Goal: Task Accomplishment & Management: Manage account settings

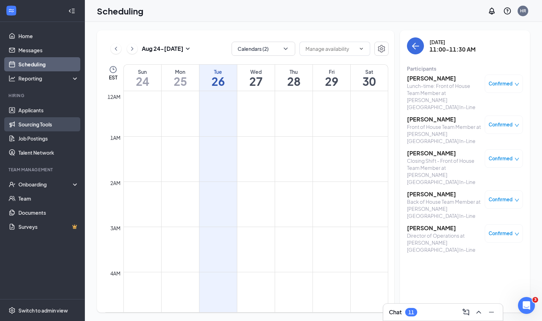
scroll to position [469, 0]
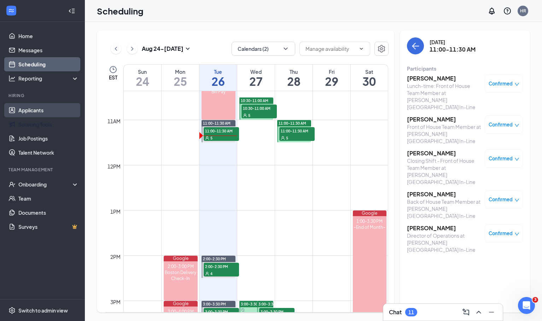
click at [34, 117] on link "Applicants" at bounding box center [48, 110] width 60 height 14
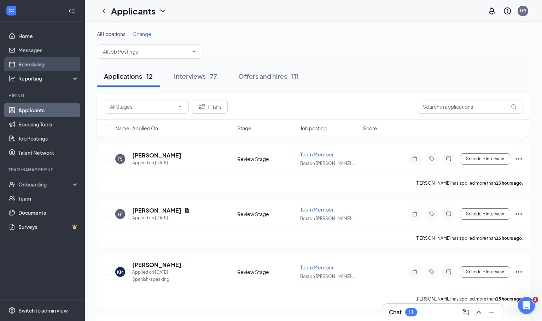
click at [33, 69] on link "Scheduling" at bounding box center [48, 64] width 60 height 14
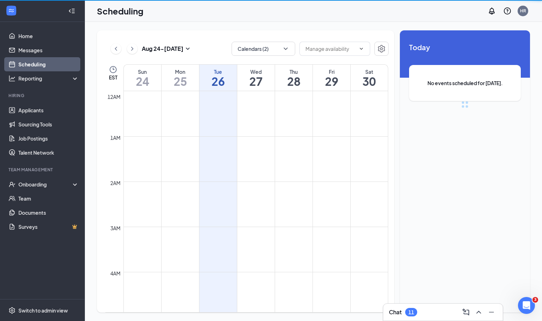
scroll to position [347, 0]
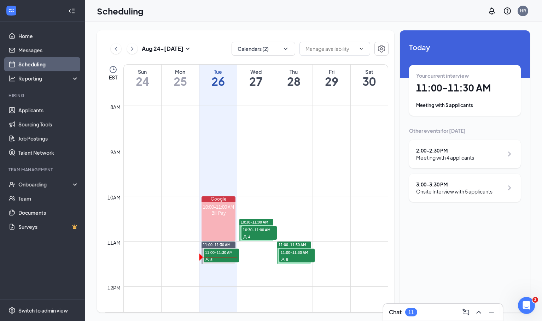
click at [438, 90] on h1 "11:00 - 11:30 AM" at bounding box center [465, 88] width 98 height 12
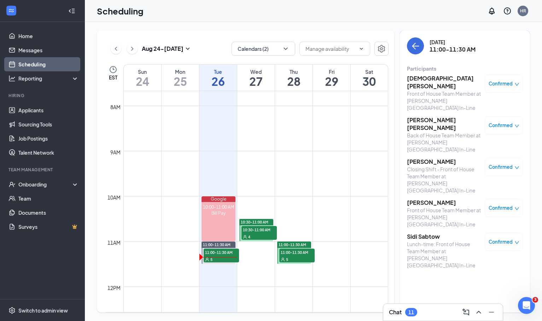
click at [522, 158] on div "Confirmed" at bounding box center [504, 167] width 38 height 18
click at [516, 165] on icon "down" at bounding box center [516, 167] width 5 height 5
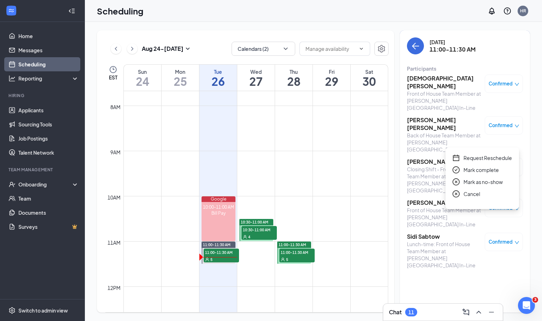
click at [488, 160] on span "Request Reschedule" at bounding box center [487, 158] width 48 height 8
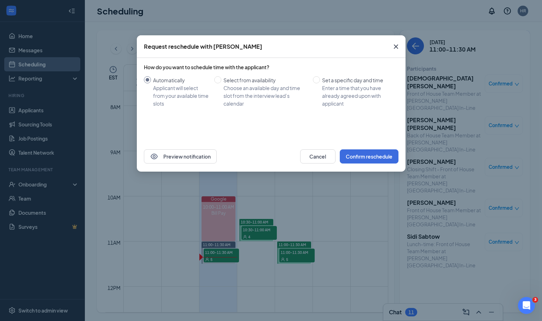
click at [395, 43] on icon "Cross" at bounding box center [396, 46] width 8 height 8
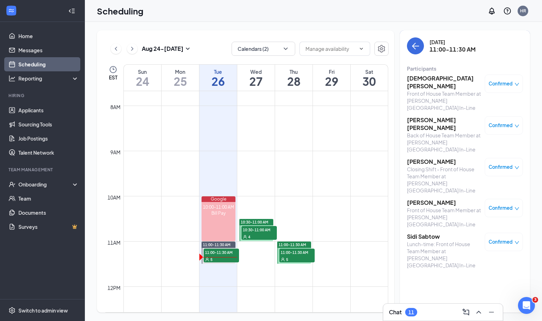
click at [410, 158] on h3 "[PERSON_NAME]" at bounding box center [444, 162] width 74 height 8
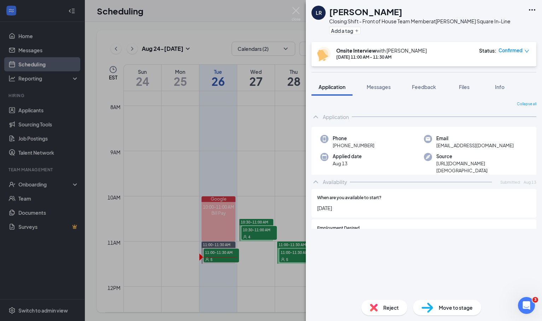
click at [349, 26] on div "Add a tag" at bounding box center [419, 31] width 181 height 12
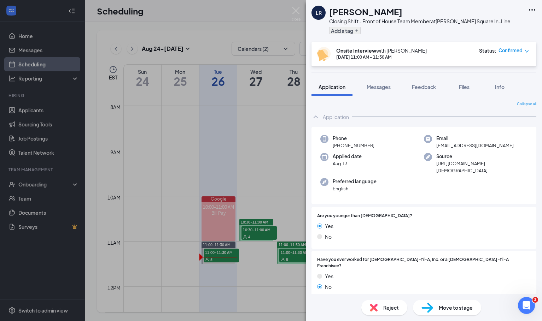
click at [346, 29] on button "Add a tag" at bounding box center [344, 30] width 31 height 7
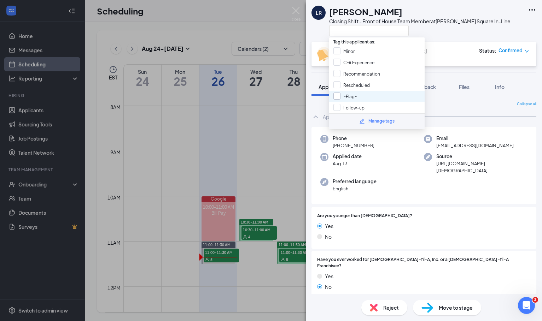
click at [335, 93] on input "~Flag~" at bounding box center [345, 97] width 24 height 8
checkbox input "true"
click at [427, 30] on div at bounding box center [419, 31] width 181 height 12
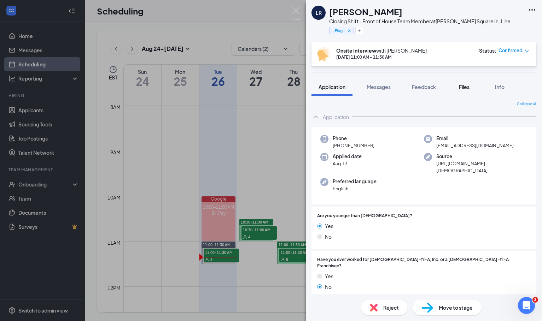
click at [461, 88] on span "Files" at bounding box center [464, 87] width 11 height 6
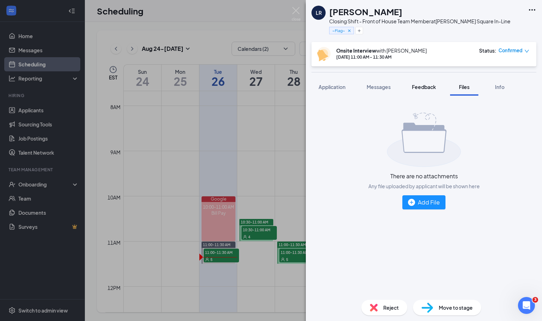
click at [422, 89] on span "Feedback" at bounding box center [424, 87] width 24 height 6
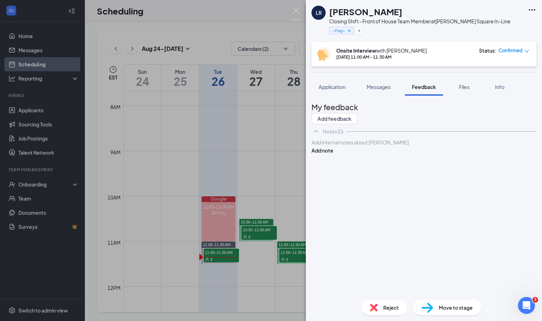
click at [386, 146] on div at bounding box center [424, 142] width 224 height 7
click at [333, 154] on button "Add note" at bounding box center [322, 151] width 22 height 8
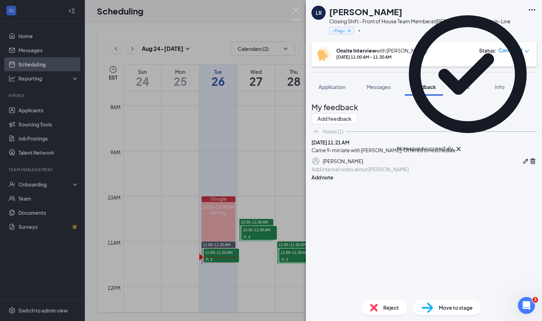
click at [518, 51] on span "Confirmed" at bounding box center [510, 50] width 24 height 7
click at [501, 73] on span "Request Reschedule" at bounding box center [498, 71] width 48 height 8
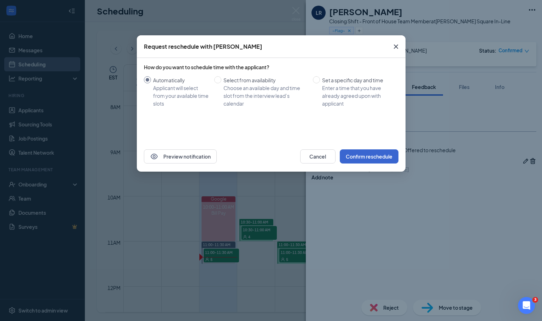
click at [374, 154] on button "Confirm reschedule" at bounding box center [369, 156] width 59 height 14
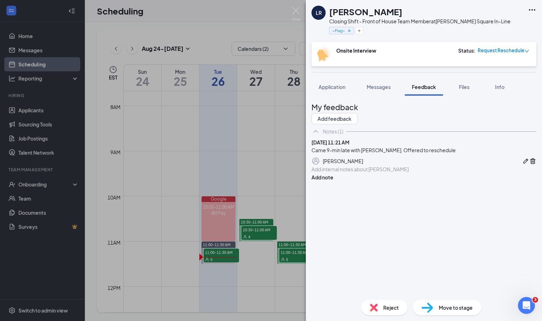
click at [219, 19] on div "LR [PERSON_NAME] Closing Shift - Front of House Team Member at [PERSON_NAME][GE…" at bounding box center [271, 160] width 542 height 321
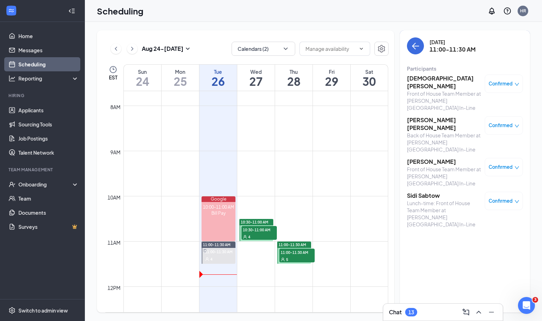
click at [516, 199] on icon "down" at bounding box center [516, 201] width 5 height 5
click at [412, 202] on div "[DATE] 11:00-11:30 AM Participants [PERSON_NAME] Front of House Team Member at …" at bounding box center [465, 171] width 130 height 282
click at [433, 192] on h3 "Sidi Sabtow" at bounding box center [444, 196] width 74 height 8
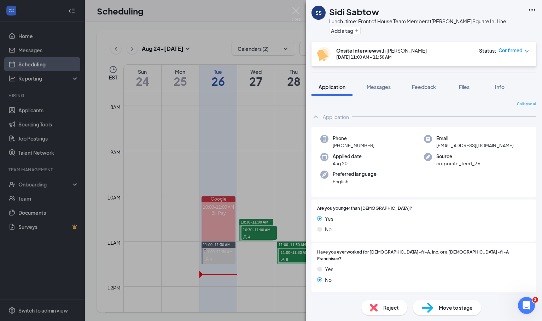
click at [388, 304] on span "Reject" at bounding box center [391, 308] width 16 height 8
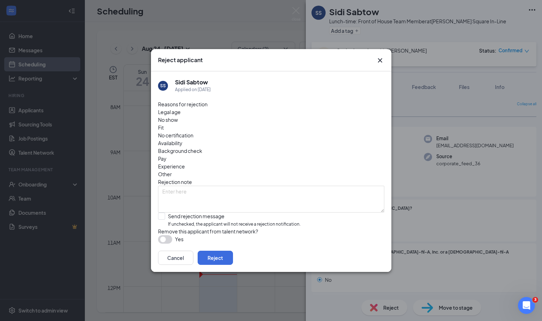
click at [276, 132] on div "Legal age No show Fit No certification Availability Background check Pay Experi…" at bounding box center [271, 143] width 226 height 70
click at [277, 170] on div "Other" at bounding box center [271, 174] width 226 height 8
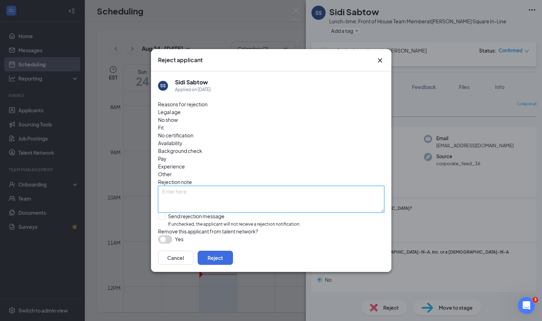
click at [251, 186] on textarea at bounding box center [271, 199] width 226 height 27
click at [179, 186] on textarea "Cancel interview" at bounding box center [271, 199] width 226 height 27
click at [211, 186] on textarea "Cancelled interview" at bounding box center [271, 199] width 226 height 27
type textarea "Cancelled interview"
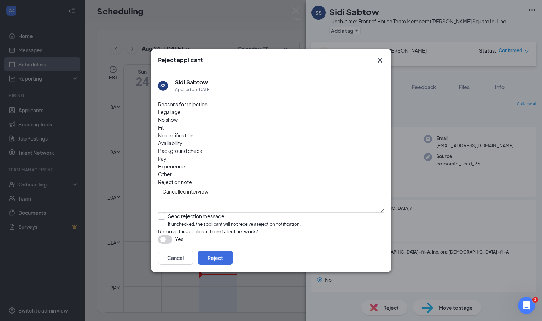
click at [165, 213] on label "Send rejection message If unchecked, the applicant will not receive a rejection…" at bounding box center [229, 220] width 142 height 15
click at [165, 213] on input "Send rejection message If unchecked, the applicant will not receive a rejection…" at bounding box center [229, 220] width 142 height 15
checkbox input "true"
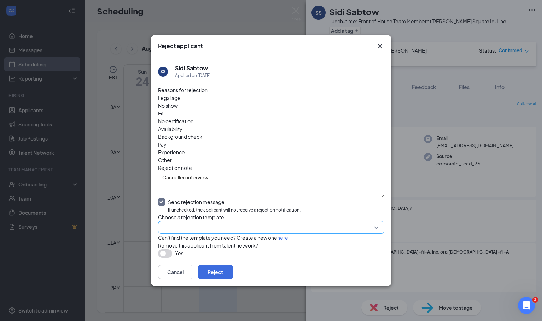
click at [176, 222] on input "search" at bounding box center [268, 228] width 213 height 12
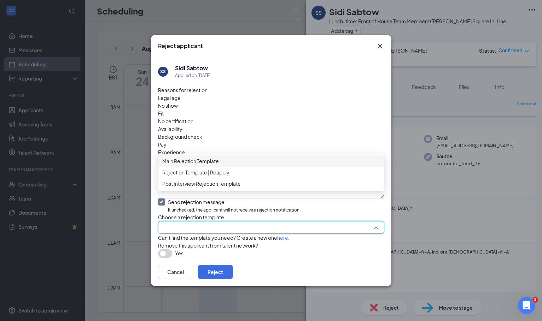
click at [197, 163] on span "Main Rejection Template" at bounding box center [190, 161] width 57 height 8
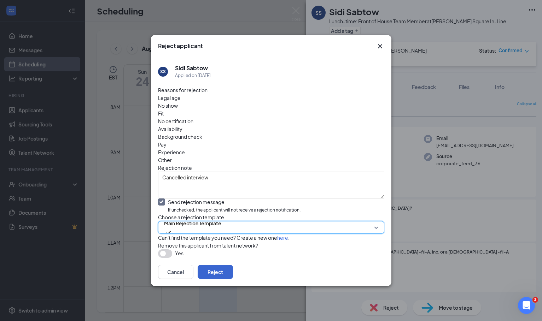
click at [233, 276] on button "Reject" at bounding box center [215, 272] width 35 height 14
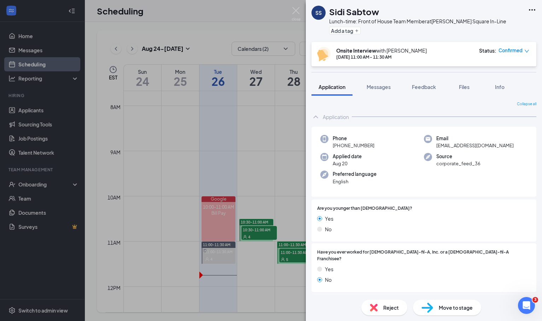
click at [251, 177] on div "SS Sidi Sabtow Lunch-time: Front of House Team Member at [PERSON_NAME][GEOGRAPH…" at bounding box center [271, 160] width 542 height 321
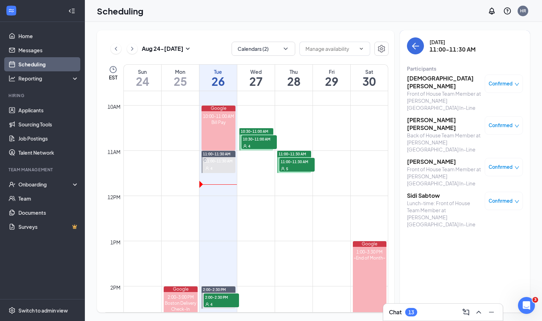
scroll to position [440, 0]
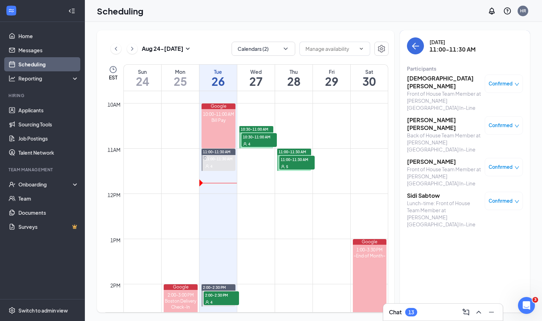
click at [267, 29] on div "[DATE] - [DATE] Calendars (2) EST Sun 24 Mon 25 Tue 26 Wed 27 Thu 28 Fri 29 Sat…" at bounding box center [313, 171] width 457 height 299
click at [413, 158] on h3 "[PERSON_NAME]" at bounding box center [444, 162] width 74 height 8
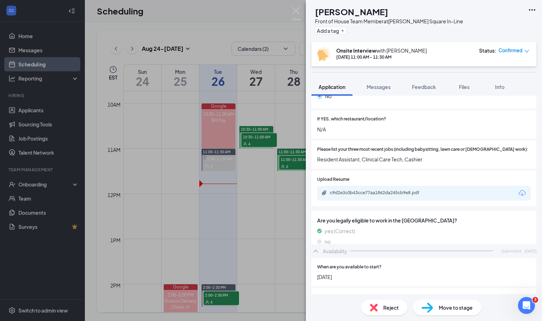
scroll to position [254, 0]
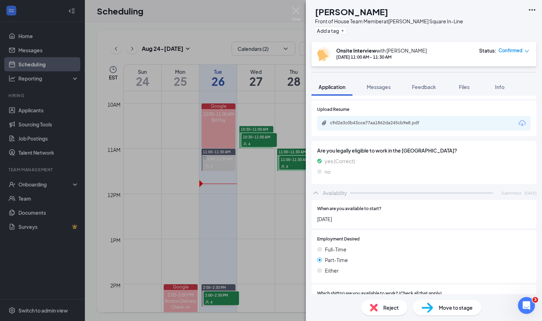
click at [423, 118] on div "c9d2e3c0b43cce77aa1862da245cb9e8.pdf" at bounding box center [423, 123] width 213 height 15
click at [411, 120] on div "c9d2e3c0b43cce77aa1862da245cb9e8.pdf" at bounding box center [379, 123] width 99 height 6
click at [465, 88] on span "Files" at bounding box center [464, 87] width 11 height 6
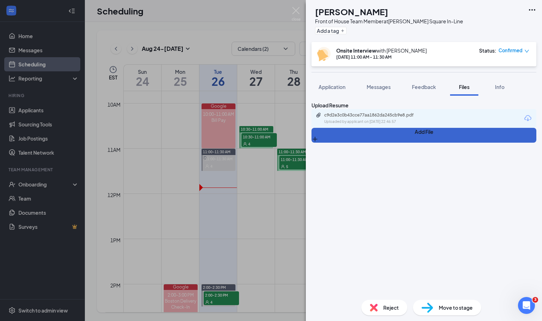
click at [327, 143] on button "Add File" at bounding box center [423, 135] width 225 height 15
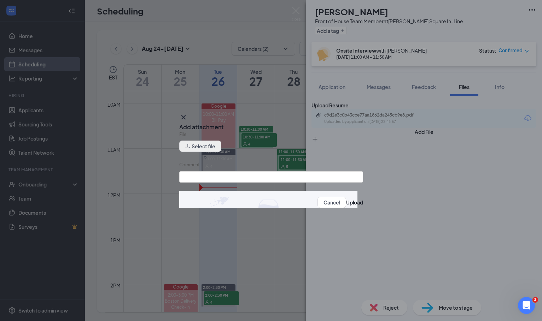
click at [218, 151] on button "Select file" at bounding box center [200, 146] width 42 height 11
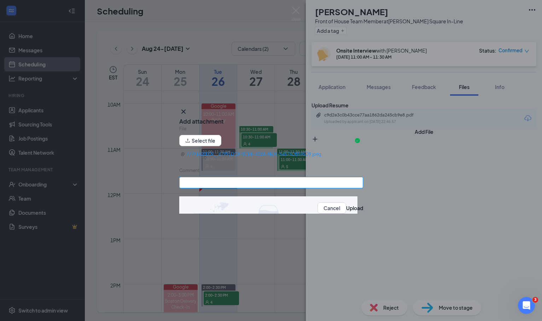
click at [279, 183] on input "Comment" at bounding box center [271, 182] width 184 height 11
type input "Interview"
click at [351, 210] on button "Upload" at bounding box center [354, 208] width 17 height 8
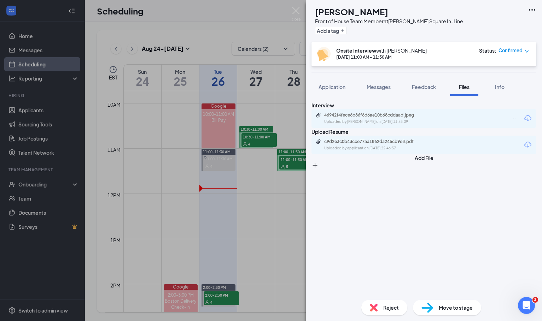
click at [272, 26] on div "SC [PERSON_NAME] Front of House Team Member at [PERSON_NAME][GEOGRAPHIC_DATA] I…" at bounding box center [271, 160] width 542 height 321
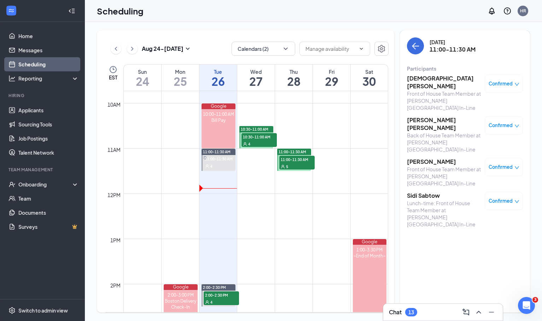
click at [434, 79] on h3 "[DEMOGRAPHIC_DATA][PERSON_NAME]" at bounding box center [444, 83] width 74 height 16
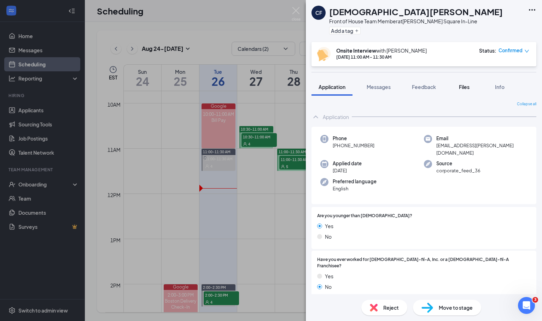
click at [462, 91] on button "Files" at bounding box center [464, 87] width 28 height 18
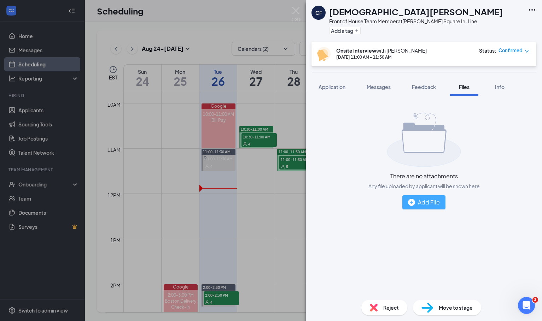
click at [435, 200] on div "Add File" at bounding box center [424, 202] width 32 height 9
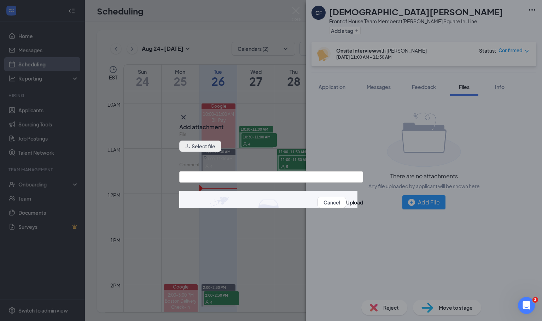
click at [210, 144] on button "Select file" at bounding box center [200, 146] width 42 height 11
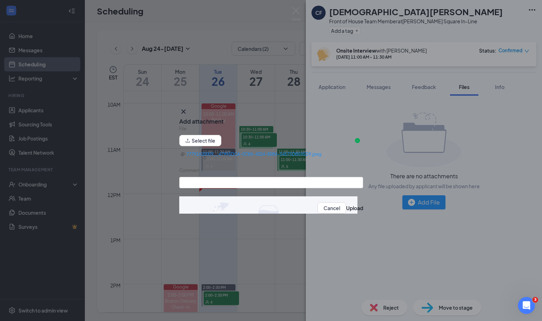
click at [276, 177] on div "Comment" at bounding box center [271, 172] width 184 height 10
click at [276, 181] on input "Comment" at bounding box center [271, 182] width 184 height 11
type input "Interview"
click at [346, 207] on button "Upload" at bounding box center [354, 208] width 17 height 8
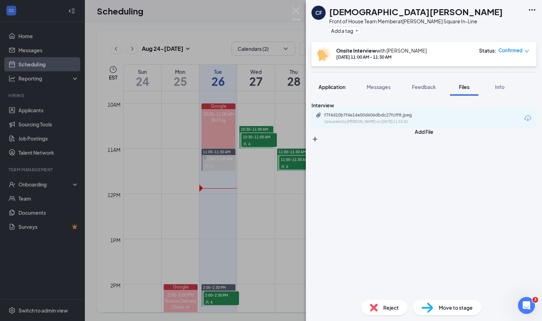
click at [342, 89] on span "Application" at bounding box center [331, 87] width 27 height 6
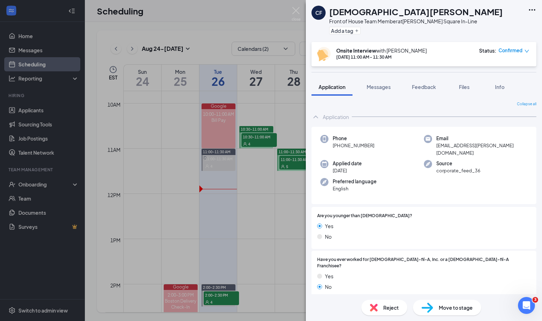
scroll to position [0, 0]
click at [379, 88] on span "Messages" at bounding box center [378, 87] width 24 height 6
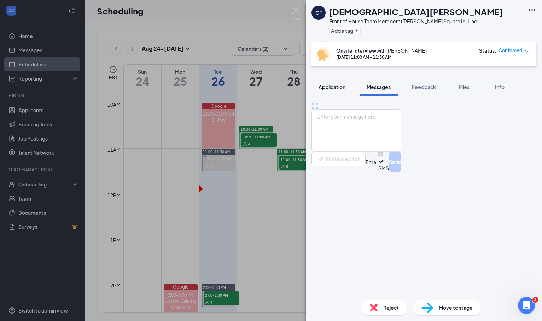
click at [333, 90] on button "Application" at bounding box center [331, 87] width 41 height 18
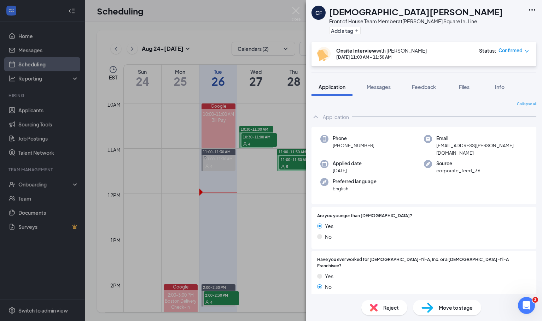
click at [256, 20] on div "CF [DEMOGRAPHIC_DATA][PERSON_NAME] Front of House Team Member at [PERSON_NAME][…" at bounding box center [271, 160] width 542 height 321
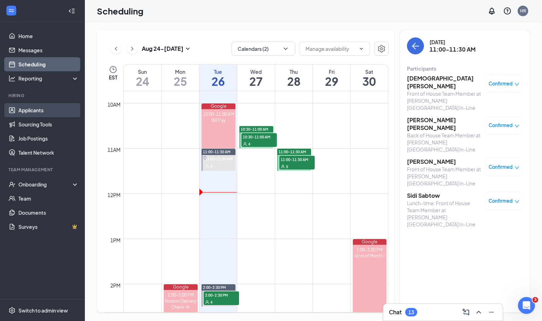
click at [31, 110] on link "Applicants" at bounding box center [48, 110] width 60 height 14
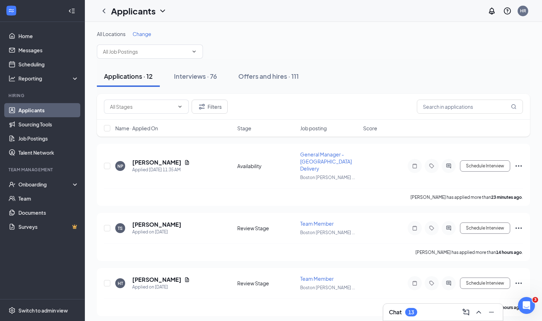
click at [138, 127] on span "Name · Applied On" at bounding box center [136, 128] width 43 height 7
click at [148, 134] on div "Name · Applied On Stage Job posting Score" at bounding box center [313, 128] width 433 height 17
click at [149, 130] on span "Name · Applied On" at bounding box center [136, 128] width 43 height 7
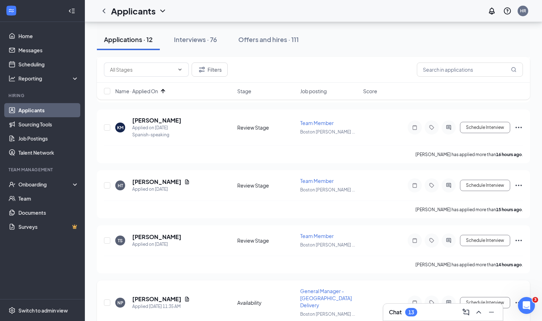
scroll to position [534, 0]
click at [154, 296] on h5 "[PERSON_NAME]" at bounding box center [156, 300] width 49 height 8
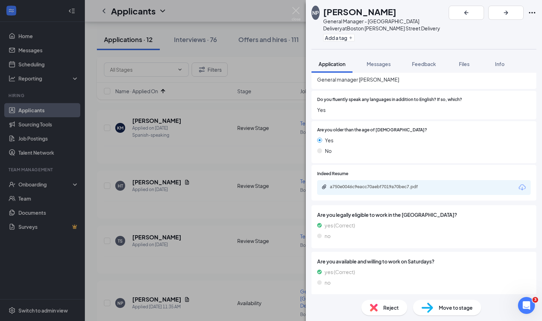
scroll to position [251, 0]
click at [373, 184] on div "a750e0046c9eacc70aebf7019a70bec7.pdf" at bounding box center [379, 187] width 99 height 6
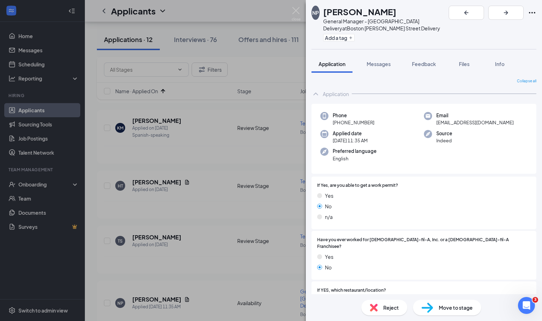
scroll to position [0, 0]
click at [183, 225] on div "NP [PERSON_NAME] General Manager - [GEOGRAPHIC_DATA] Delivery at [GEOGRAPHIC_DA…" at bounding box center [271, 160] width 542 height 321
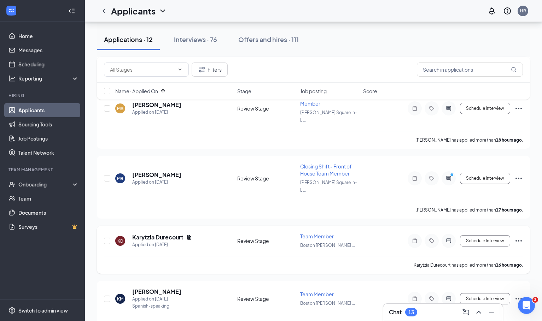
scroll to position [323, 0]
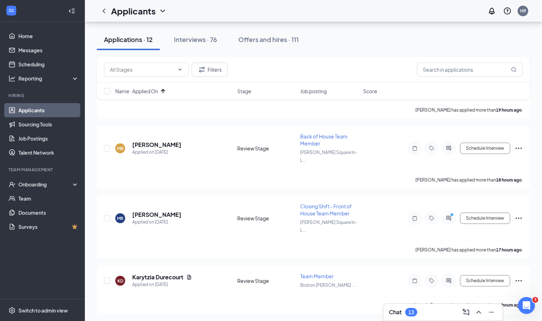
click at [421, 305] on div "Chat 13" at bounding box center [442, 312] width 119 height 17
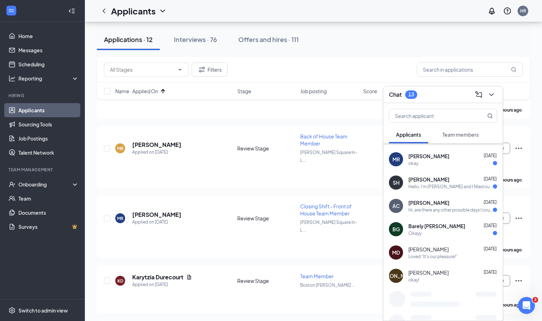
scroll to position [93, 0]
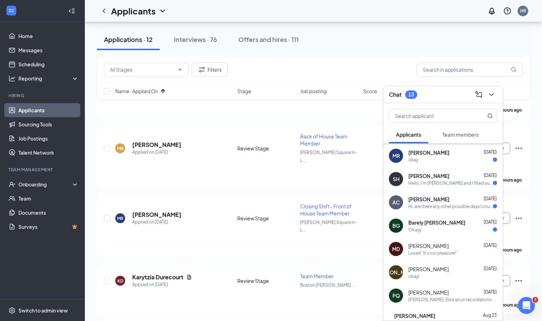
click at [428, 229] on div "Okayy" at bounding box center [452, 230] width 89 height 6
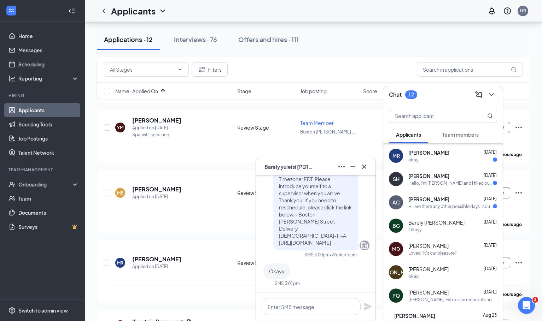
scroll to position [0, 0]
click at [366, 165] on icon "Cross" at bounding box center [364, 166] width 4 height 4
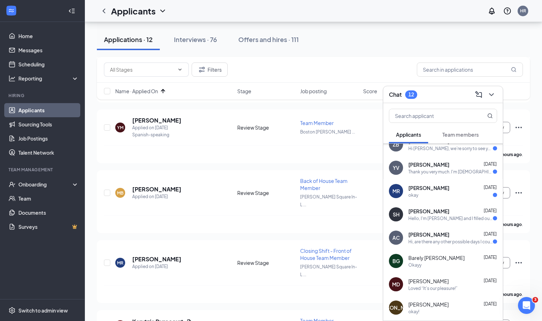
scroll to position [57, 0]
click at [450, 191] on div "[PERSON_NAME] [DATE]" at bounding box center [452, 189] width 89 height 7
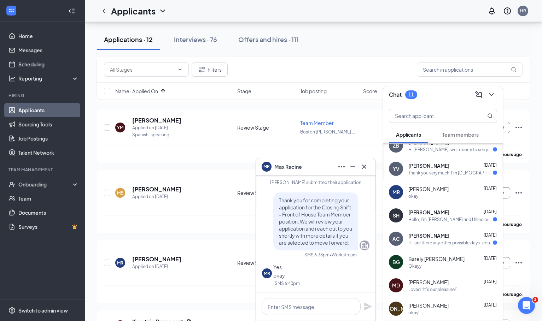
scroll to position [0, 0]
click at [362, 168] on icon "Cross" at bounding box center [364, 167] width 8 height 8
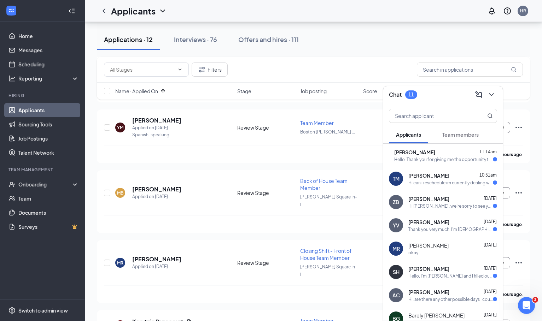
click at [433, 205] on div "Hi [PERSON_NAME], we’re sorry to see you go! Your meeting with [DEMOGRAPHIC_DAT…" at bounding box center [450, 206] width 84 height 6
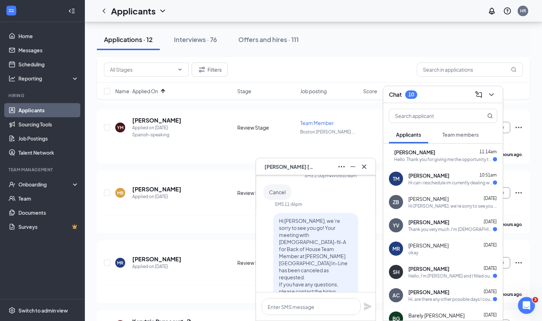
scroll to position [-84, 0]
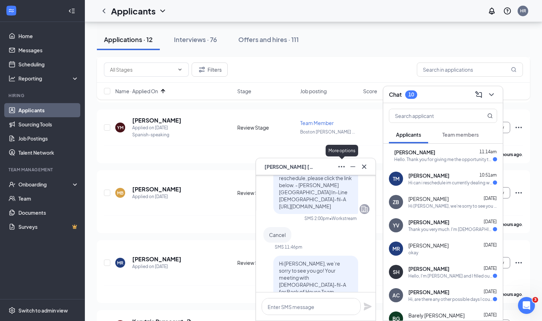
click at [340, 168] on icon "Ellipses" at bounding box center [341, 167] width 8 height 8
click at [303, 166] on span "[PERSON_NAME]" at bounding box center [288, 167] width 49 height 8
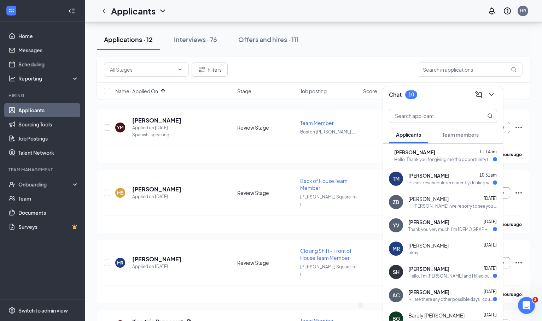
scroll to position [0, 0]
click at [365, 310] on div "ZB" at bounding box center [361, 313] width 5 height 6
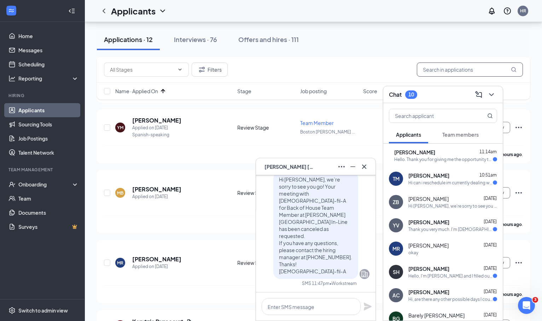
click at [476, 72] on input "text" at bounding box center [470, 70] width 106 height 14
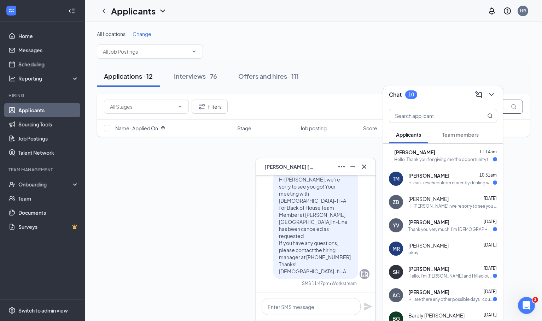
type input "[PERSON_NAME]"
drag, startPoint x: 476, startPoint y: 72, endPoint x: 441, endPoint y: 61, distance: 36.4
click at [441, 61] on div "Applications · 12 Interviews · 76 Offers and hires · 111" at bounding box center [313, 76] width 433 height 35
click at [432, 90] on div "Chat 10" at bounding box center [443, 94] width 108 height 11
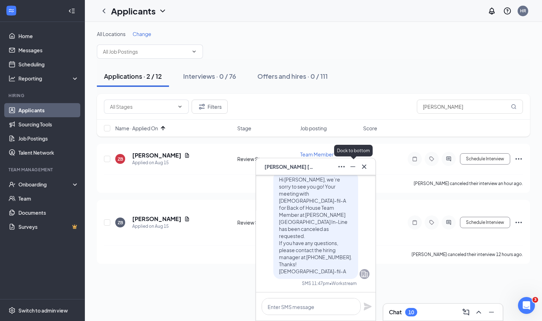
click at [356, 165] on icon "Minimize" at bounding box center [352, 167] width 8 height 8
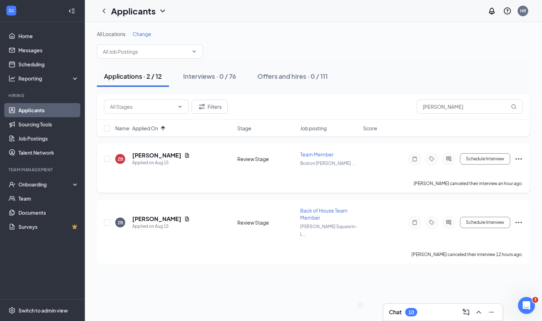
click at [521, 160] on icon "Ellipses" at bounding box center [518, 159] width 8 height 8
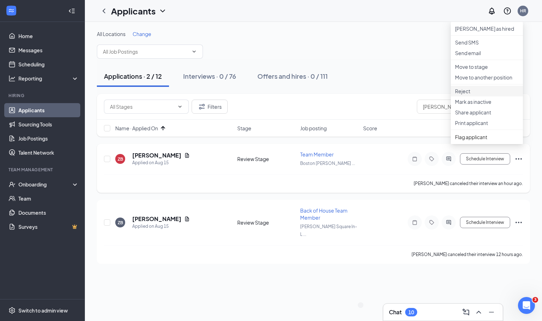
click at [485, 95] on p "Reject" at bounding box center [487, 91] width 64 height 7
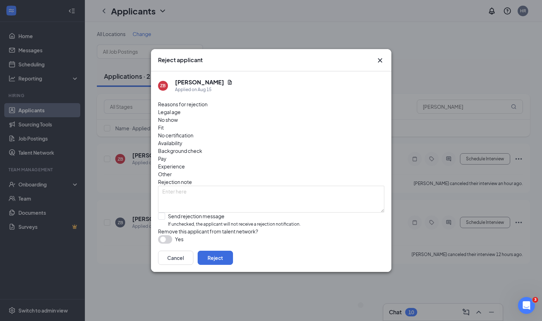
click at [286, 143] on div "Reasons for rejection Legal age No show Fit No certification Availability Backg…" at bounding box center [271, 172] width 226 height 144
click at [286, 141] on div "Reasons for rejection Legal age No show Fit No certification Availability Backg…" at bounding box center [271, 172] width 226 height 144
click at [172, 170] on span "Other" at bounding box center [165, 174] width 14 height 8
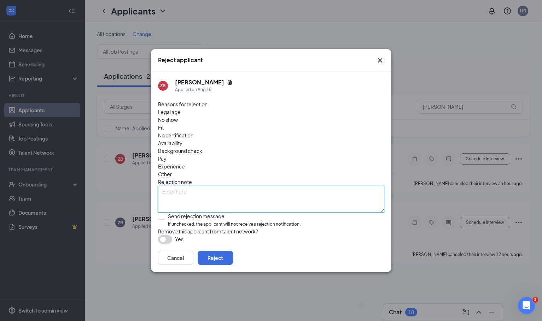
click at [272, 186] on textarea at bounding box center [271, 199] width 226 height 27
type textarea "Cancelled interview"
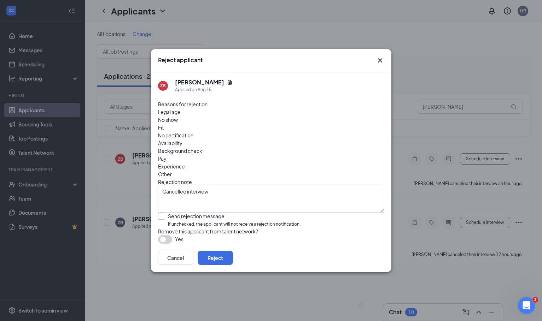
click at [201, 213] on div "Send rejection message" at bounding box center [234, 216] width 133 height 7
click at [201, 213] on input "Send rejection message If unchecked, the applicant will not receive a rejection…" at bounding box center [229, 220] width 142 height 15
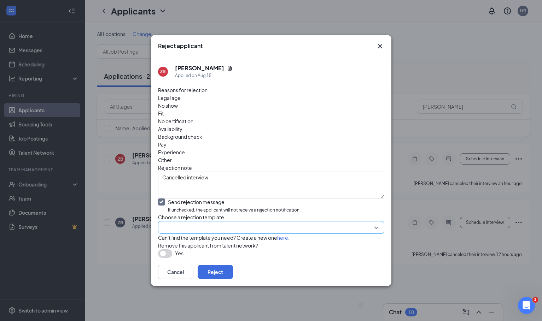
click at [196, 222] on input "search" at bounding box center [268, 228] width 213 height 12
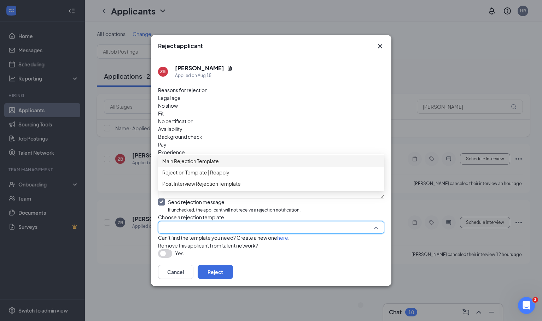
click at [211, 167] on div "Main Rejection Template" at bounding box center [271, 160] width 226 height 11
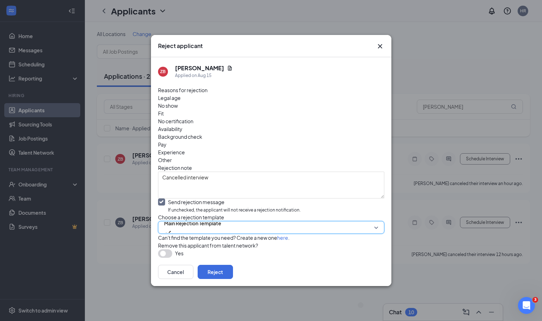
click at [163, 199] on icon "Checkmark" at bounding box center [161, 202] width 6 height 6
click at [163, 199] on input "Send rejection message If unchecked, the applicant will not receive a rejection…" at bounding box center [229, 206] width 142 height 15
checkbox input "false"
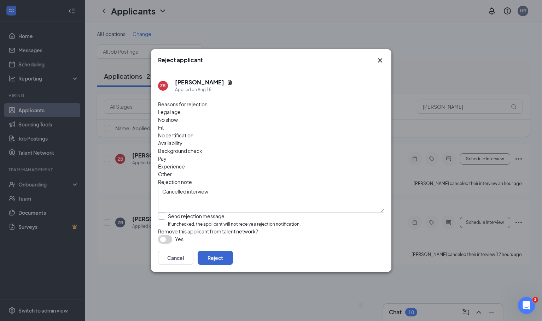
click at [233, 253] on button "Reject" at bounding box center [215, 258] width 35 height 14
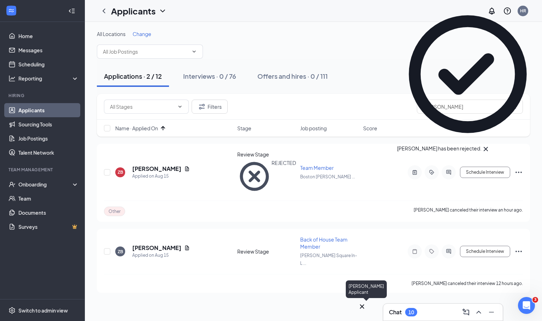
click at [365, 310] on div "ZB" at bounding box center [361, 313] width 5 height 6
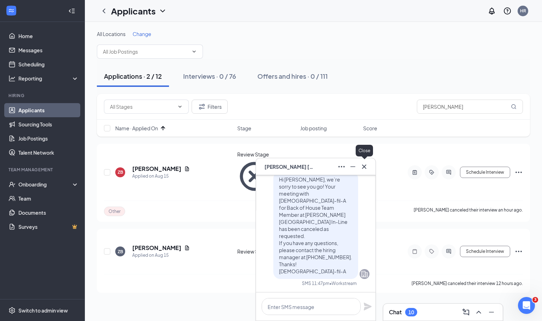
click at [364, 164] on icon "Cross" at bounding box center [364, 167] width 8 height 8
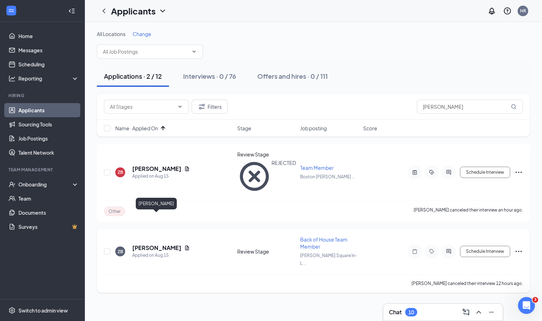
click at [164, 244] on h5 "[PERSON_NAME]" at bounding box center [156, 248] width 49 height 8
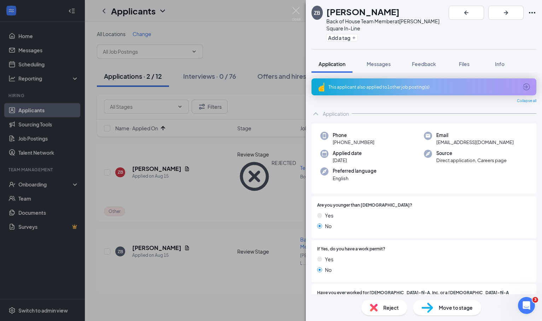
click at [387, 304] on div "Reject" at bounding box center [384, 308] width 46 height 16
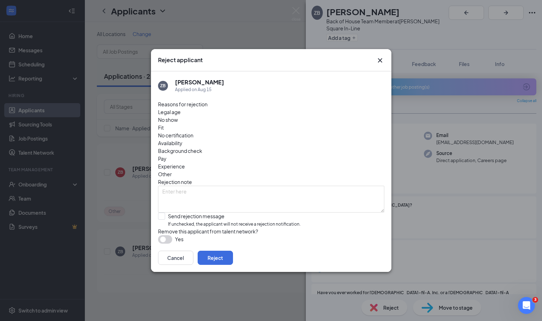
click at [292, 127] on div "Legal age No show Fit No certification Availability Background check Pay Experi…" at bounding box center [271, 143] width 226 height 70
click at [281, 140] on div "Reasons for rejection Legal age No show Fit No certification Availability Backg…" at bounding box center [271, 172] width 226 height 144
click at [172, 170] on span "Other" at bounding box center [165, 174] width 14 height 8
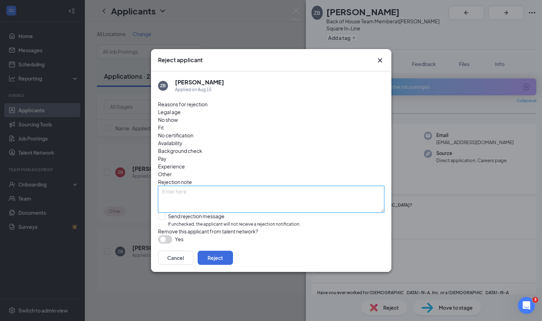
click at [275, 186] on textarea at bounding box center [271, 199] width 226 height 27
type textarea "Cancelled interview"
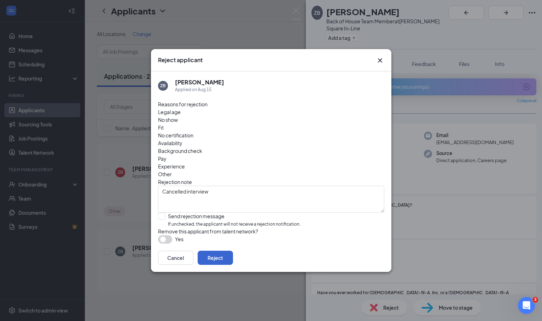
click at [233, 253] on button "Reject" at bounding box center [215, 258] width 35 height 14
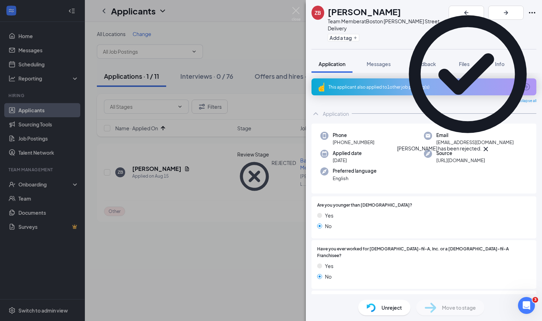
click at [262, 41] on div "ZB [PERSON_NAME] Team Member at [GEOGRAPHIC_DATA] [PERSON_NAME][GEOGRAPHIC_DATA…" at bounding box center [271, 160] width 542 height 321
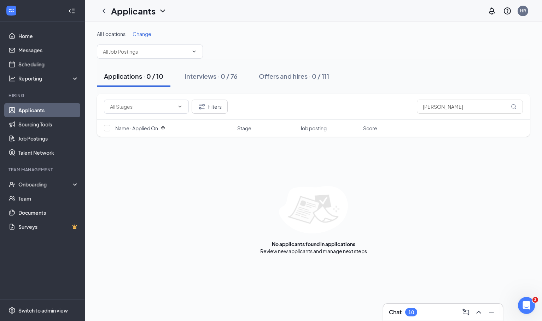
click at [27, 114] on link "Applicants" at bounding box center [48, 110] width 60 height 14
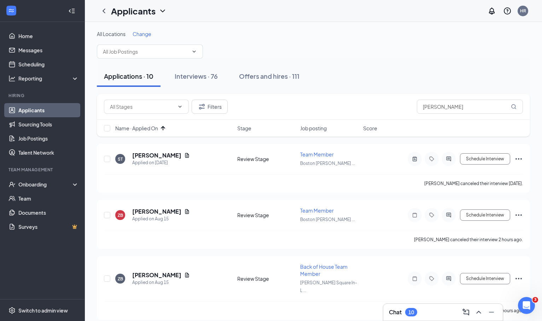
click at [426, 310] on div "Chat 10" at bounding box center [443, 312] width 108 height 11
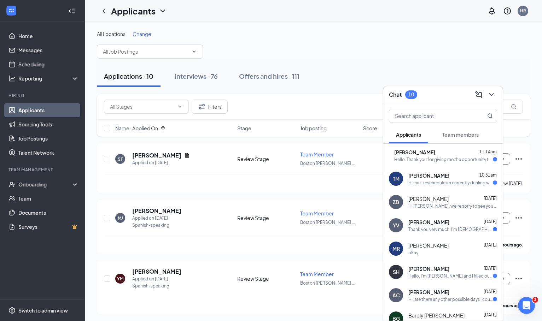
click at [442, 134] on button "Team members" at bounding box center [460, 135] width 51 height 18
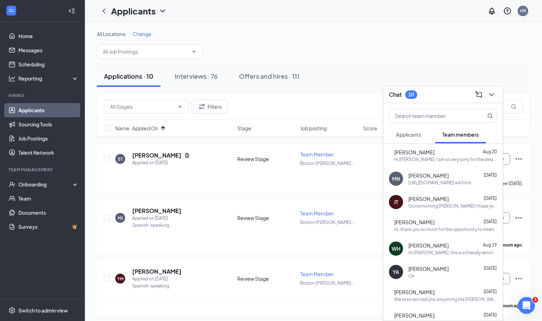
click at [417, 139] on button "Applicants" at bounding box center [408, 135] width 39 height 18
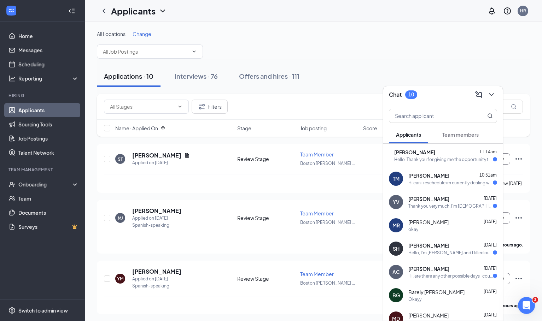
click at [432, 271] on span "[PERSON_NAME]" at bounding box center [428, 268] width 41 height 7
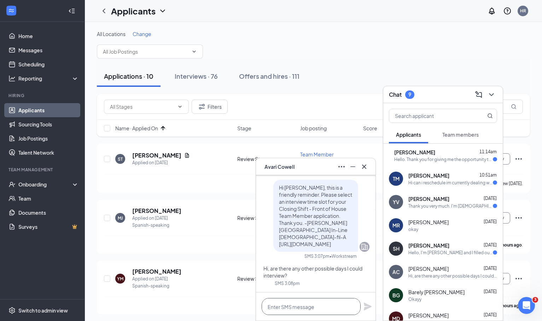
click at [307, 303] on textarea at bounding box center [311, 306] width 99 height 17
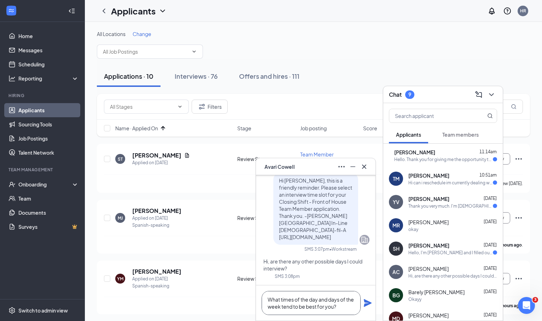
type textarea "What times of the day and days of the week tend to be best for you?"
click at [366, 302] on icon "Plane" at bounding box center [368, 303] width 8 height 8
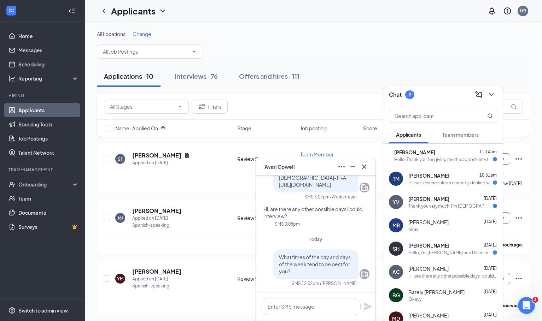
scroll to position [0, 0]
click at [365, 169] on icon "Cross" at bounding box center [364, 167] width 8 height 8
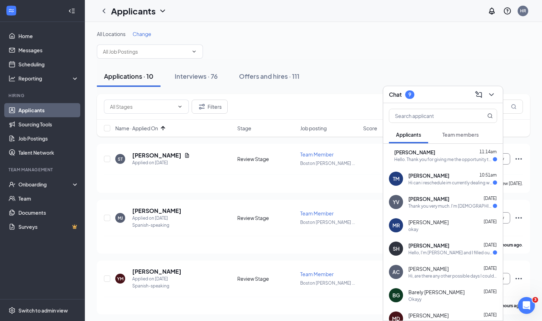
click at [437, 254] on div "Hello, I'm [PERSON_NAME] and I filled out an online application for the team me…" at bounding box center [450, 253] width 84 height 6
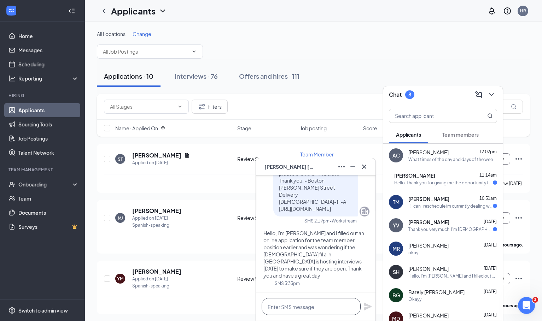
click at [327, 306] on textarea at bounding box center [311, 306] width 99 height 17
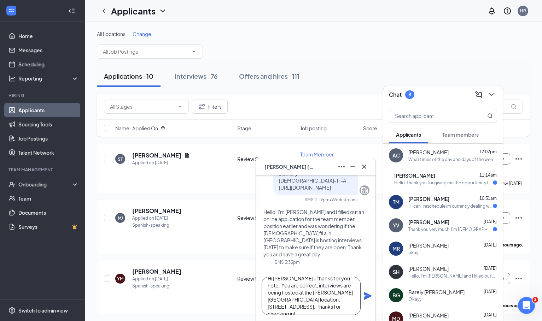
scroll to position [5, 0]
click at [334, 282] on textarea "Hi [PERSON_NAME] - thanks for you note. You are correct, interviews are being h…" at bounding box center [311, 296] width 99 height 38
click at [333, 281] on textarea "Hi [PERSON_NAME] - thanks for you note. You are correct, interviews are being h…" at bounding box center [311, 296] width 99 height 38
click at [338, 311] on textarea "Hi [PERSON_NAME] - thanks for your note. You are correct, interviews are being …" at bounding box center [311, 296] width 99 height 38
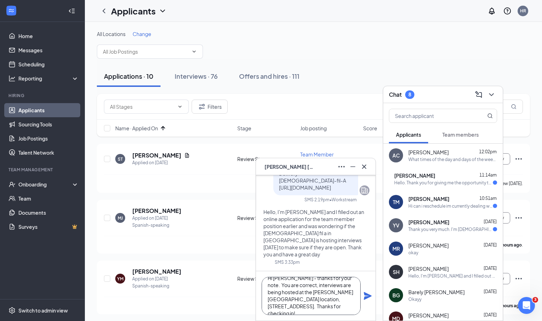
type textarea "Hi [PERSON_NAME] - thanks for your note. You are correct, interviews are being …"
click at [369, 295] on icon "Plane" at bounding box center [368, 296] width 8 height 8
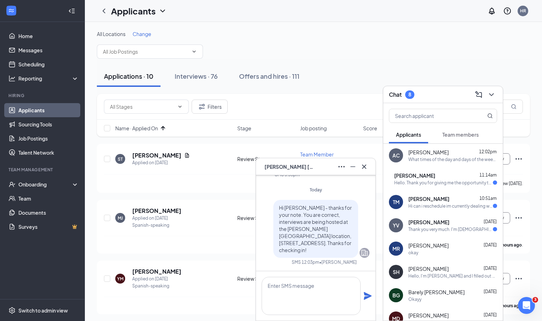
scroll to position [0, 0]
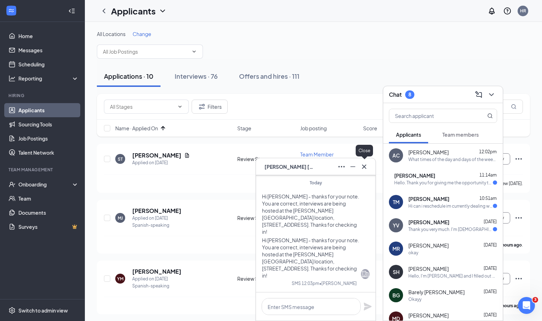
click at [365, 167] on icon "Cross" at bounding box center [364, 167] width 8 height 8
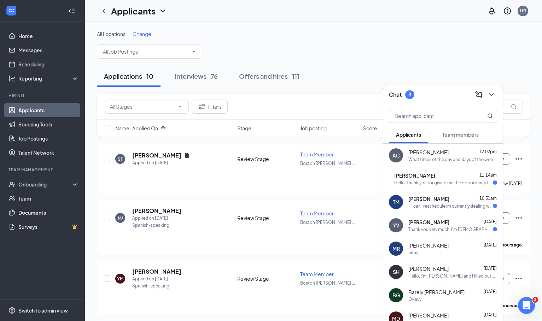
click at [434, 201] on span "[PERSON_NAME]" at bounding box center [428, 198] width 41 height 7
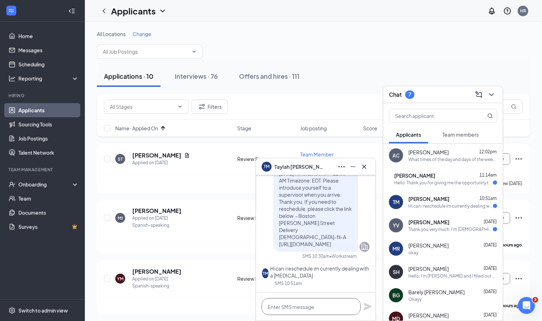
click at [309, 305] on textarea at bounding box center [311, 306] width 99 height 17
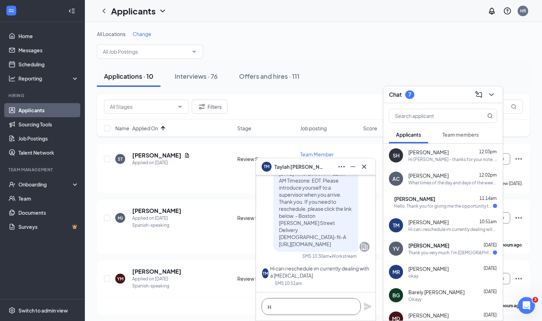
scroll to position [0, 0]
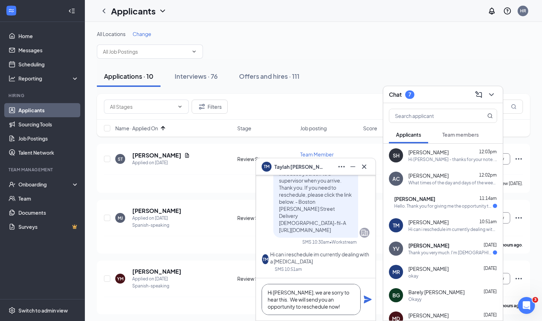
type textarea "Hi [PERSON_NAME], we are sorry to hear this. We will send you an opportunity to…"
click at [367, 301] on icon "Plane" at bounding box center [368, 300] width 8 height 8
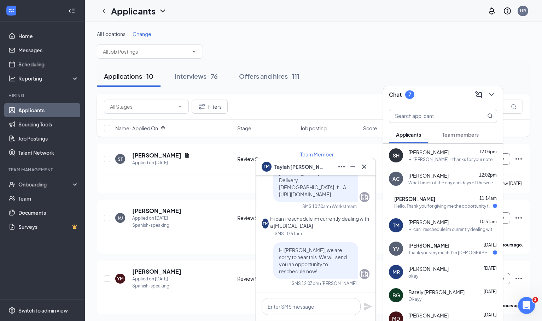
scroll to position [0, 0]
click at [368, 168] on icon "Cross" at bounding box center [364, 167] width 8 height 8
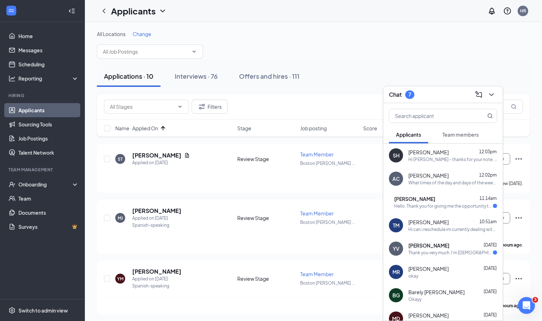
click at [430, 97] on div "Chat 7" at bounding box center [443, 94] width 108 height 11
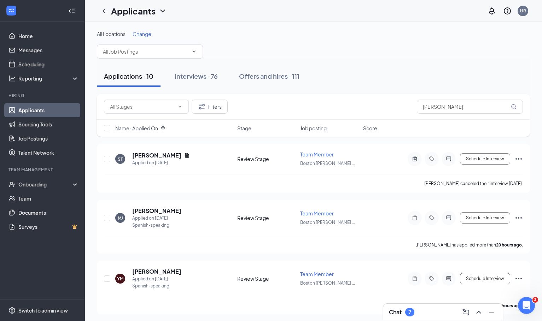
click at [197, 88] on div "Applications · 10 Interviews · 76 Offers and hires · 111" at bounding box center [313, 76] width 433 height 35
click at [201, 80] on div "Interviews · 76" at bounding box center [196, 76] width 43 height 9
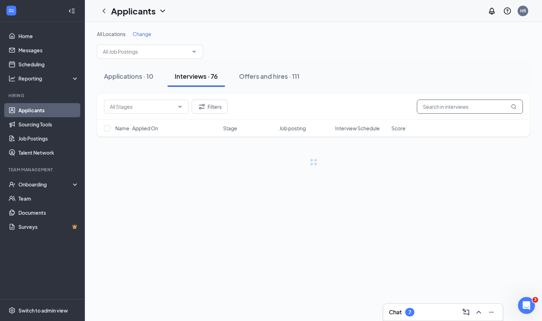
click at [445, 106] on input "text" at bounding box center [470, 107] width 106 height 14
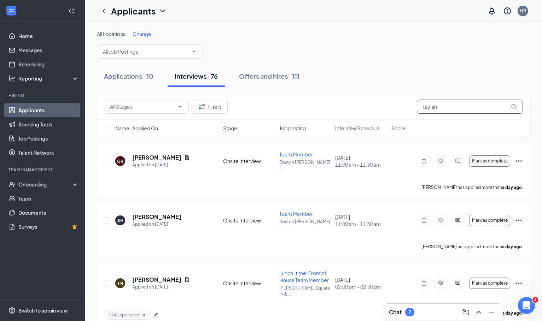
type input "taylah"
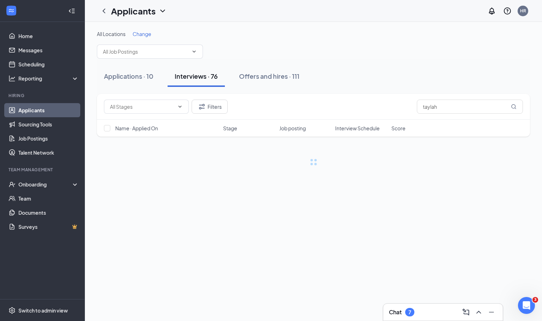
click at [427, 78] on div "Applications · 10 Interviews · 76 Offers and hires · 111" at bounding box center [313, 76] width 433 height 21
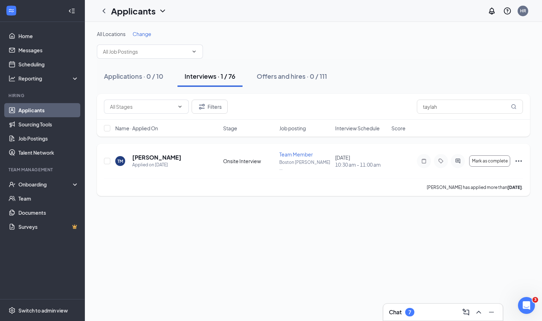
click at [517, 157] on icon "Ellipses" at bounding box center [518, 161] width 8 height 8
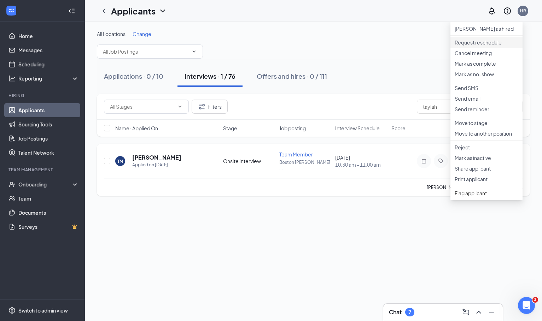
click at [488, 46] on p "Request reschedule" at bounding box center [486, 42] width 64 height 7
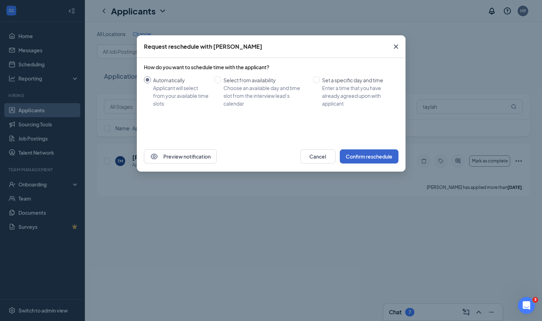
click at [350, 158] on button "Confirm reschedule" at bounding box center [369, 156] width 59 height 14
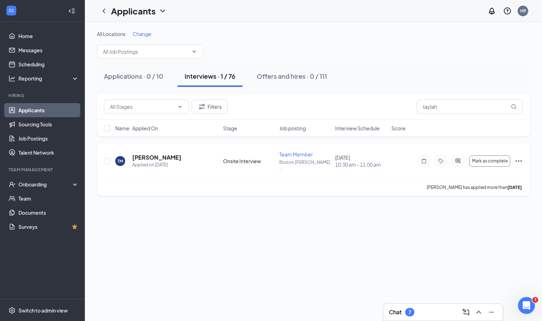
click at [163, 154] on h5 "[PERSON_NAME]" at bounding box center [156, 158] width 49 height 8
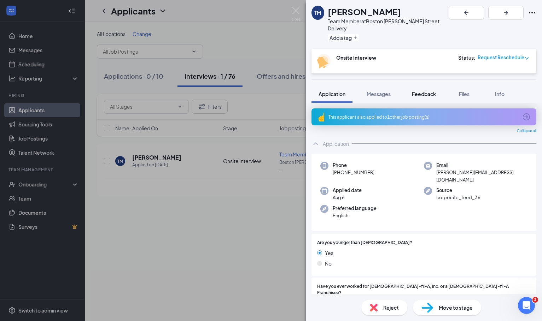
click at [427, 85] on button "Feedback" at bounding box center [424, 94] width 38 height 18
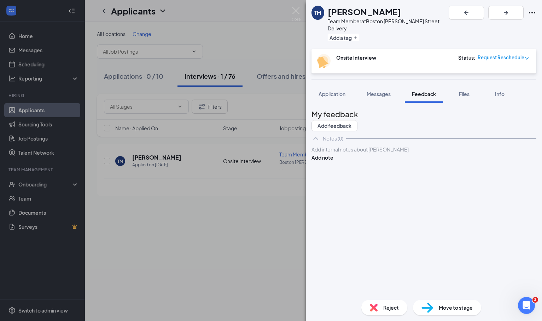
click at [420, 153] on div at bounding box center [424, 149] width 224 height 7
click at [333, 162] on button "Add note" at bounding box center [322, 158] width 22 height 8
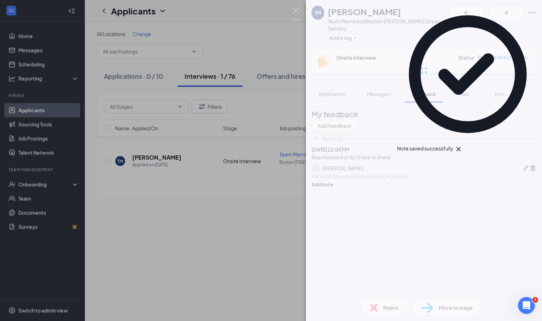
click at [256, 54] on div "TM [PERSON_NAME] Team Member at [GEOGRAPHIC_DATA] [PERSON_NAME][GEOGRAPHIC_DATA…" at bounding box center [271, 160] width 542 height 321
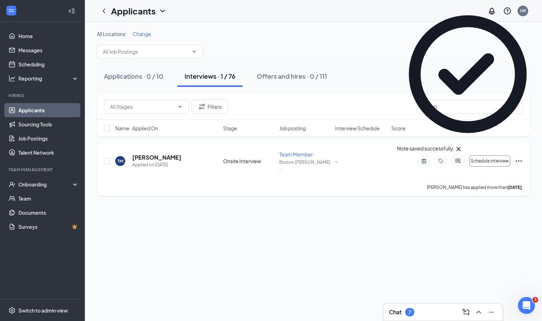
click at [172, 151] on div "TM [PERSON_NAME] Applied on [DATE] Onsite Interview Team Member Boston [PERSON_…" at bounding box center [313, 170] width 433 height 52
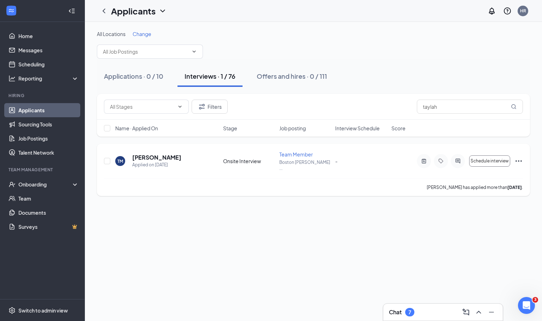
click at [160, 154] on h5 "[PERSON_NAME]" at bounding box center [156, 158] width 49 height 8
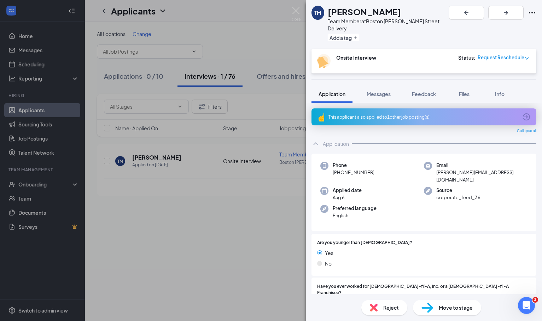
click at [230, 46] on div "TM [PERSON_NAME] Team Member at [GEOGRAPHIC_DATA] [PERSON_NAME][GEOGRAPHIC_DATA…" at bounding box center [271, 160] width 542 height 321
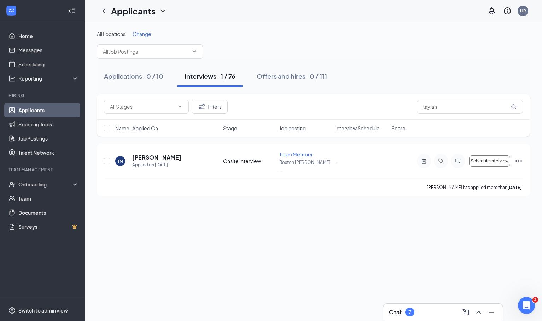
click at [45, 111] on link "Applicants" at bounding box center [48, 110] width 60 height 14
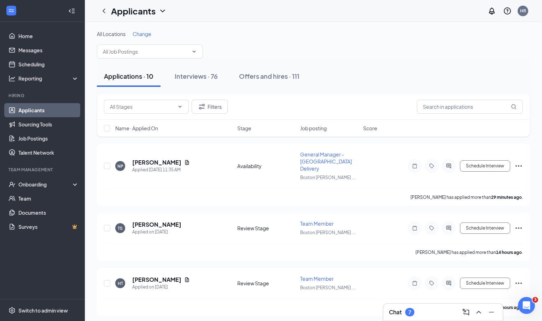
click at [440, 307] on div "Chat 7" at bounding box center [443, 312] width 108 height 11
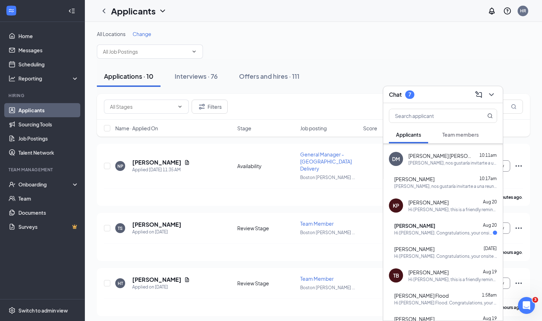
scroll to position [437, 0]
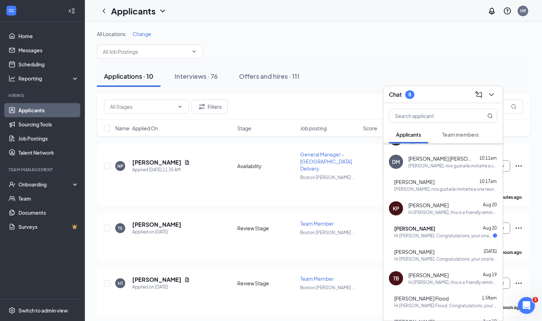
click at [440, 236] on div "Hi [PERSON_NAME]. Congratulations, your onsite interview with [PERSON_NAME] at …" at bounding box center [443, 236] width 99 height 6
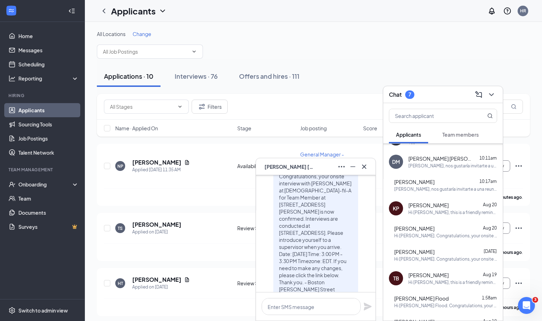
scroll to position [-40, 0]
click at [362, 169] on icon "Cross" at bounding box center [364, 167] width 8 height 8
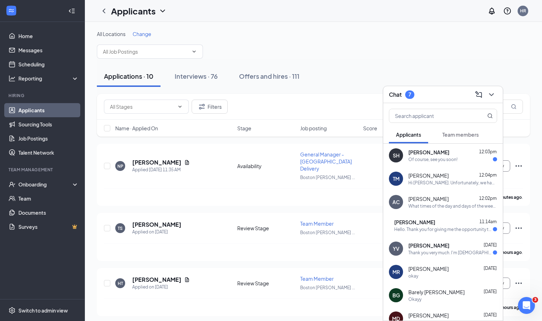
scroll to position [0, 0]
click at [436, 229] on div "Hello. Thank you for giving me the opportunity to be part of your team. I'll be…" at bounding box center [443, 230] width 99 height 6
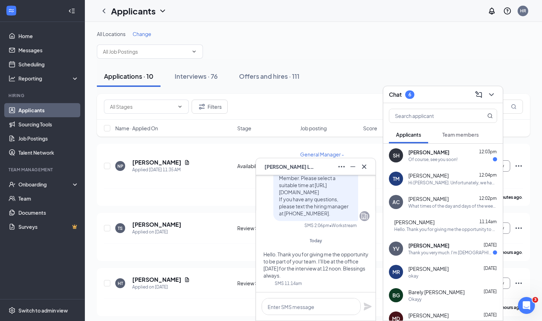
click at [439, 98] on div "Chat 6" at bounding box center [443, 94] width 108 height 11
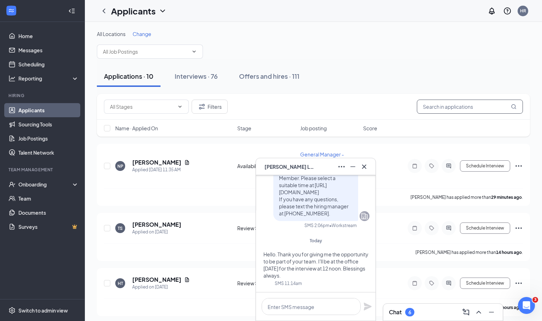
click at [442, 102] on input "text" at bounding box center [470, 107] width 106 height 14
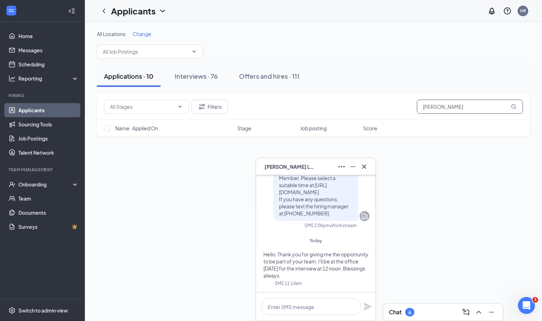
type input "[PERSON_NAME]"
drag, startPoint x: 442, startPoint y: 102, endPoint x: 432, endPoint y: 86, distance: 19.7
click at [432, 86] on div "Applications · 10 Interviews · 76 Offers and hires · 111" at bounding box center [313, 76] width 433 height 21
click at [216, 75] on div "Interviews · 1 / 76" at bounding box center [209, 76] width 51 height 9
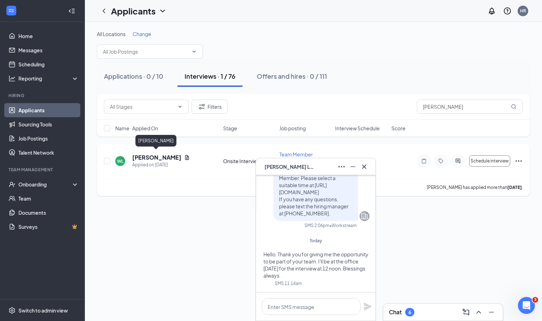
click at [160, 155] on h5 "[PERSON_NAME]" at bounding box center [156, 158] width 49 height 8
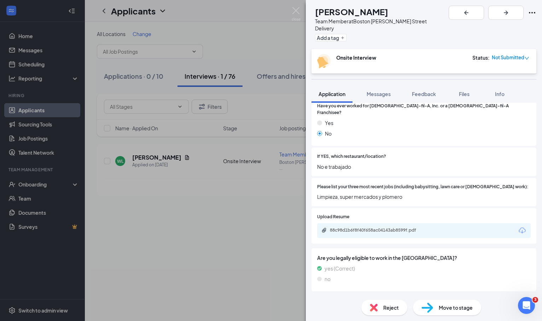
scroll to position [162, 0]
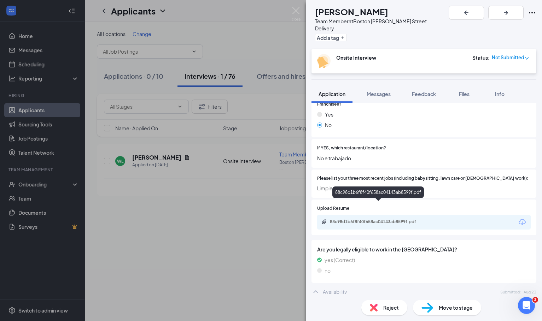
click at [386, 219] on div "88c98d1b6f8f40f658ac04143ab8599f.pdf" at bounding box center [379, 222] width 99 height 6
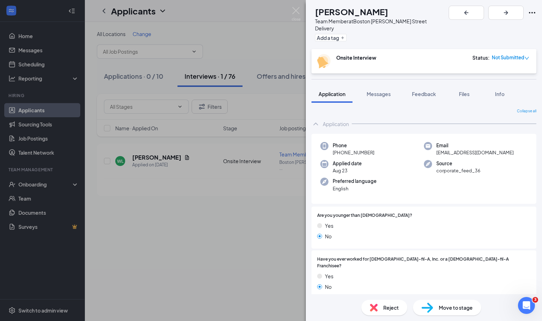
scroll to position [0, 0]
click at [385, 91] on span "Messages" at bounding box center [378, 94] width 24 height 6
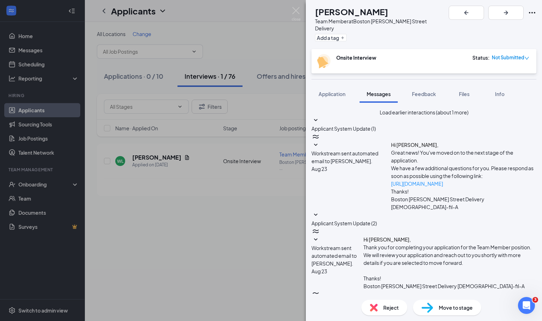
scroll to position [183, 0]
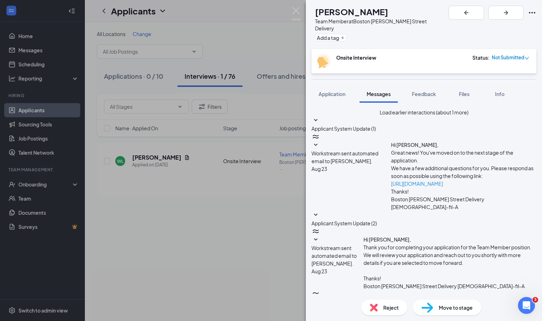
type textarea "Hi [PERSON_NAME], we are thrilled to hear you are eager to come in to chat. Ple…"
click at [266, 228] on div "[PERSON_NAME] Team Member at [GEOGRAPHIC_DATA] [PERSON_NAME][GEOGRAPHIC_DATA] D…" at bounding box center [271, 160] width 542 height 321
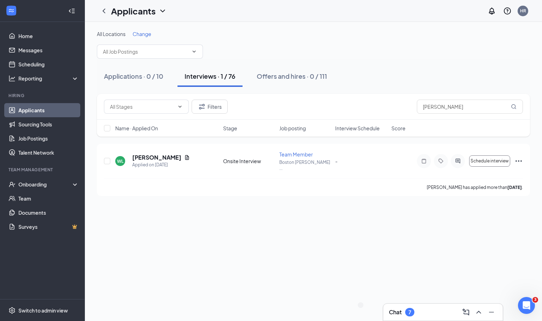
click at [40, 110] on link "Applicants" at bounding box center [48, 110] width 60 height 14
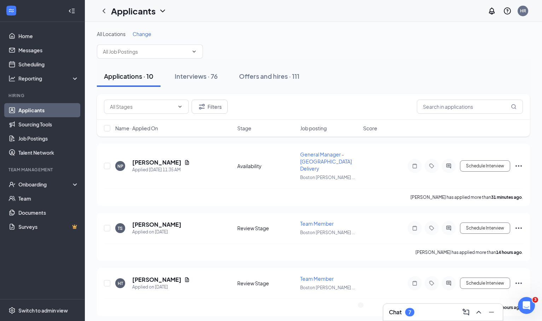
click at [429, 312] on div "Chat 7" at bounding box center [443, 312] width 108 height 11
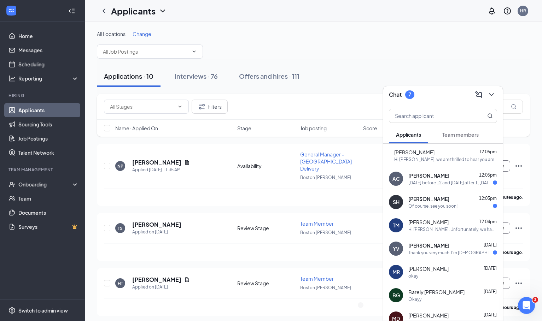
click at [440, 210] on div "SH [PERSON_NAME] 12:03pm Of course, see you soon!" at bounding box center [442, 201] width 119 height 23
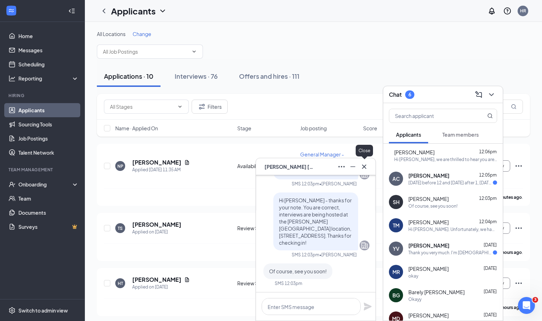
click at [367, 168] on icon "Cross" at bounding box center [364, 167] width 8 height 8
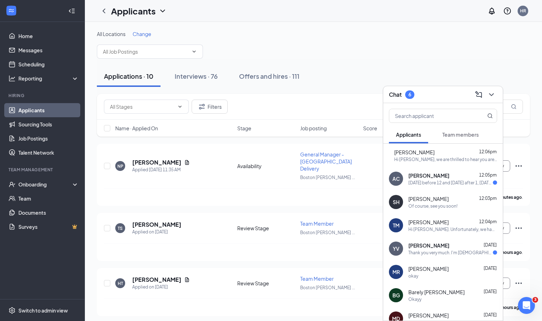
click at [447, 100] on div "Chat 6" at bounding box center [442, 94] width 119 height 17
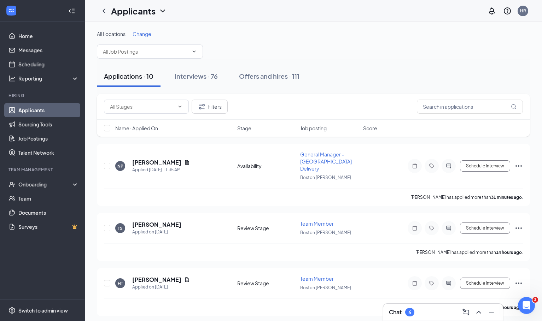
click at [441, 71] on div "Applications · 10 Interviews · 76 Offers and hires · 111" at bounding box center [313, 76] width 433 height 21
